Goal: Check status: Check status

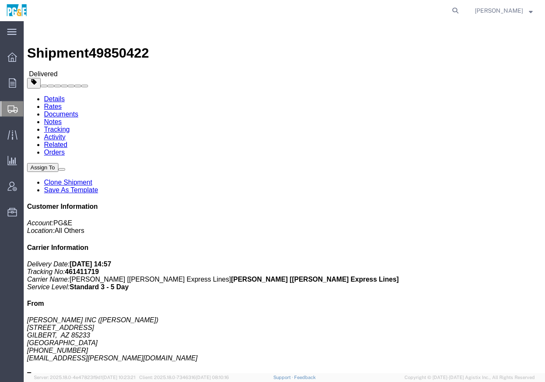
drag, startPoint x: 462, startPoint y: 10, endPoint x: 454, endPoint y: 13, distance: 8.6
click at [460, 12] on icon at bounding box center [455, 11] width 12 height 12
paste input "525657850"
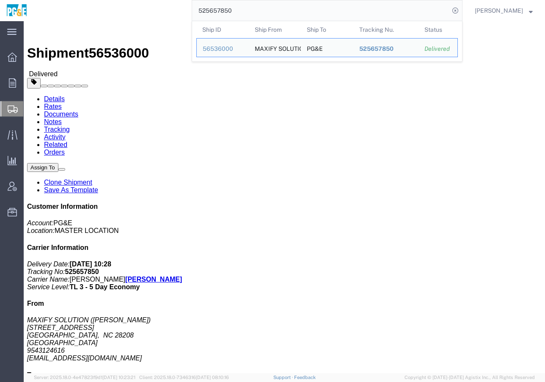
drag, startPoint x: 276, startPoint y: 7, endPoint x: 131, endPoint y: 19, distance: 146.0
click at [131, 19] on div "525657850 Ship ID Ship From Ship To Tracking Nu. Status Ship ID 56536000 Ship F…" at bounding box center [247, 10] width 429 height 21
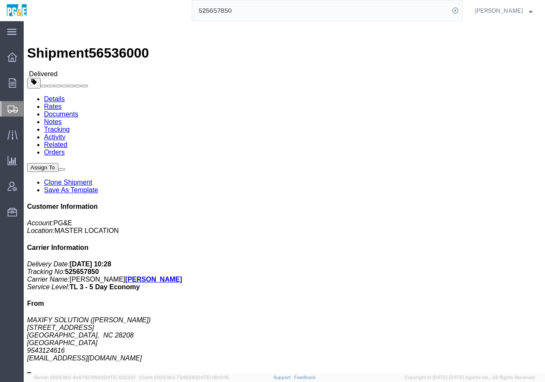
paste input "6593449"
type input "56593449"
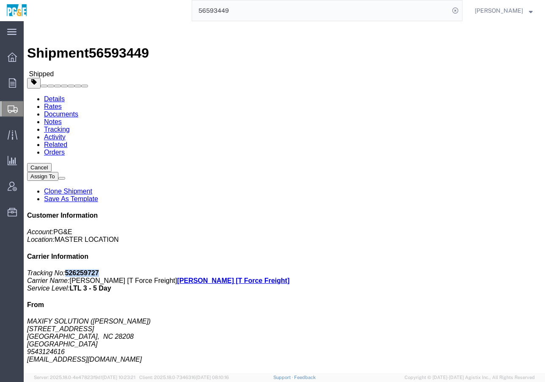
drag, startPoint x: 489, startPoint y: 106, endPoint x: 455, endPoint y: 112, distance: 34.7
click p "Tracking No: 526259727 Carrier Name: [PERSON_NAME] [T Force Freight] [PERSON_NA…"
copy b "526259727"
